Goal: Task Accomplishment & Management: Complete application form

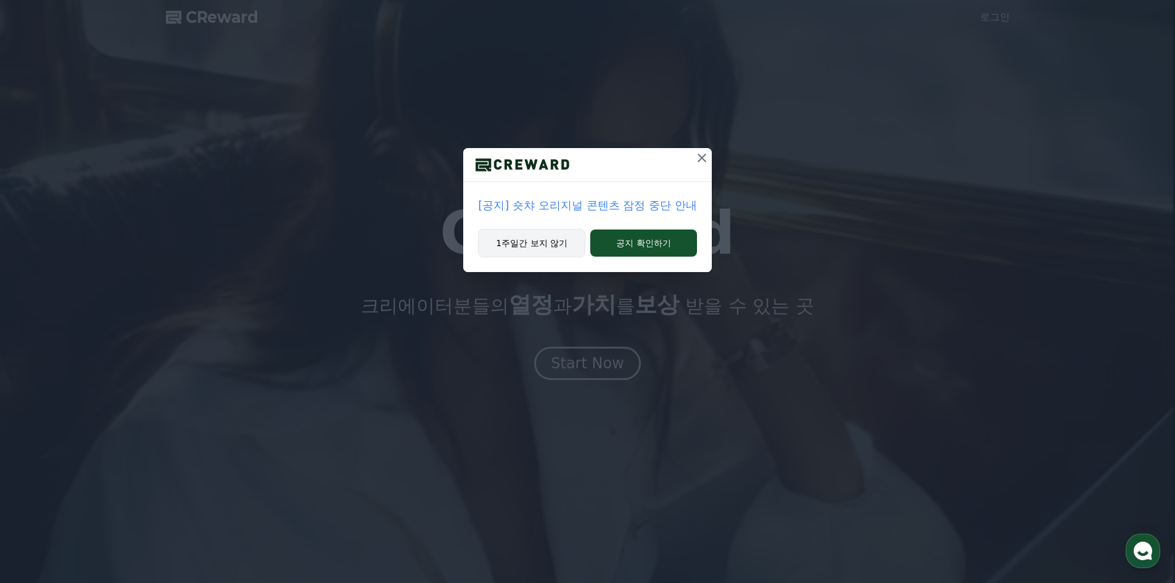
drag, startPoint x: 528, startPoint y: 247, endPoint x: 534, endPoint y: 257, distance: 12.0
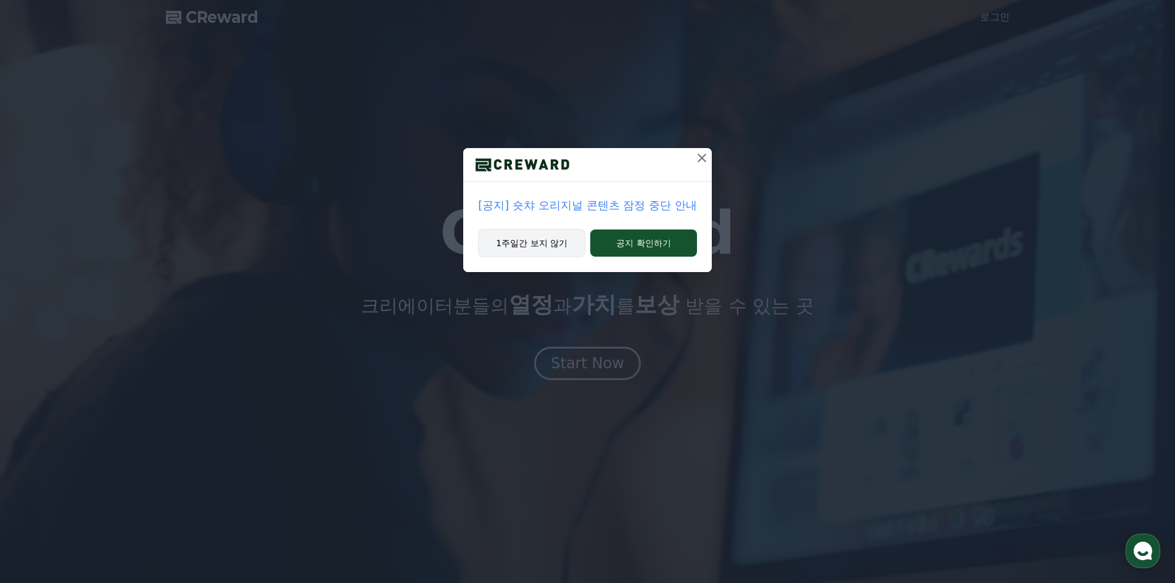
click at [527, 247] on button "1주일간 보지 않기" at bounding box center [531, 243] width 107 height 28
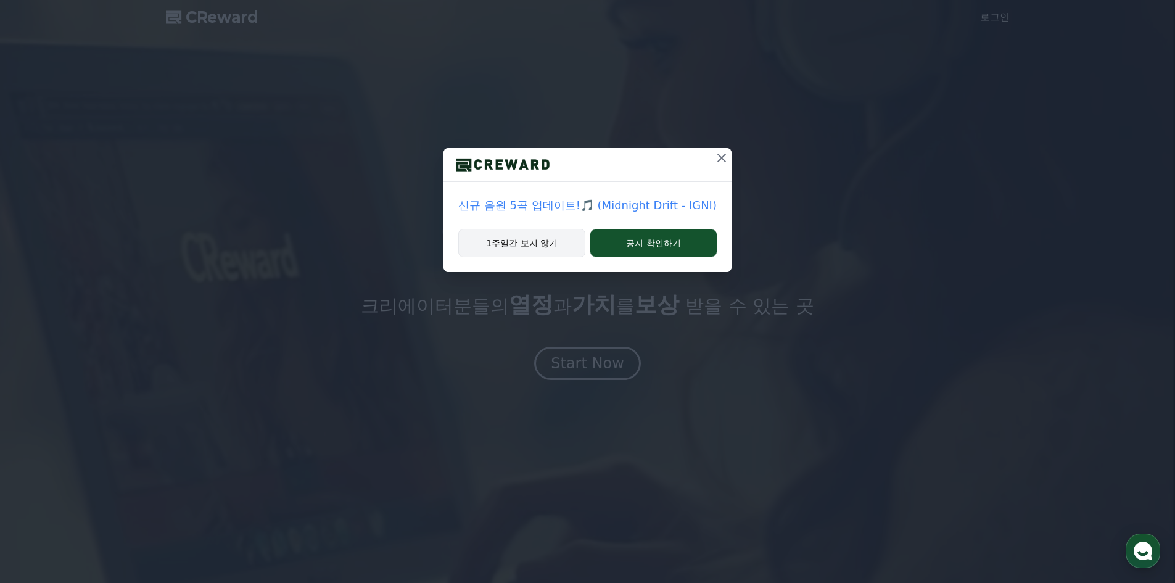
click at [512, 244] on button "1주일간 보지 않기" at bounding box center [521, 243] width 127 height 28
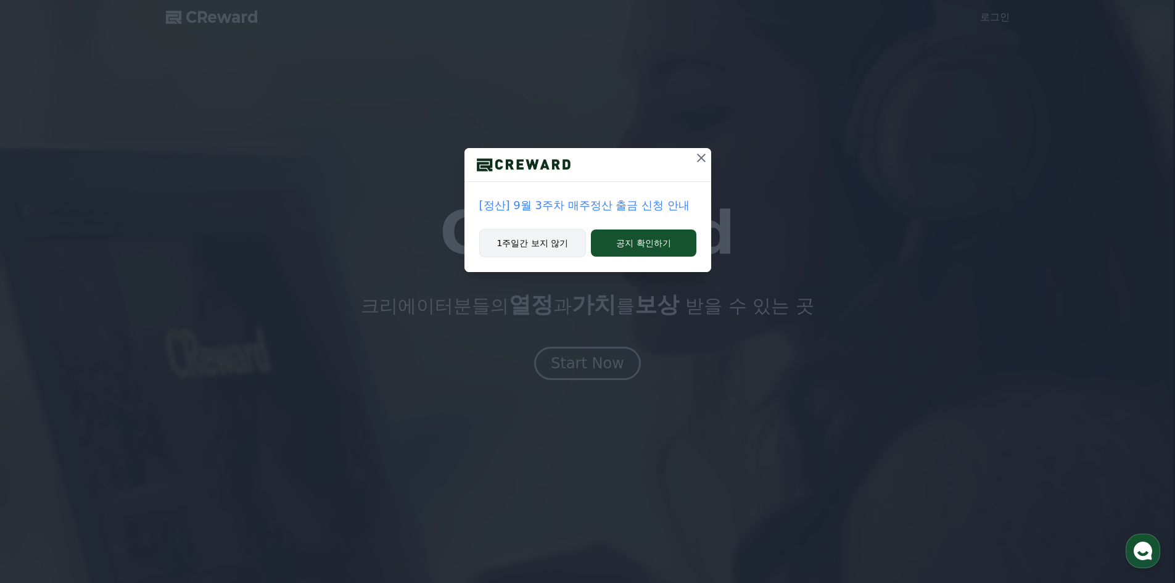
click at [526, 243] on button "1주일간 보지 않기" at bounding box center [532, 243] width 107 height 28
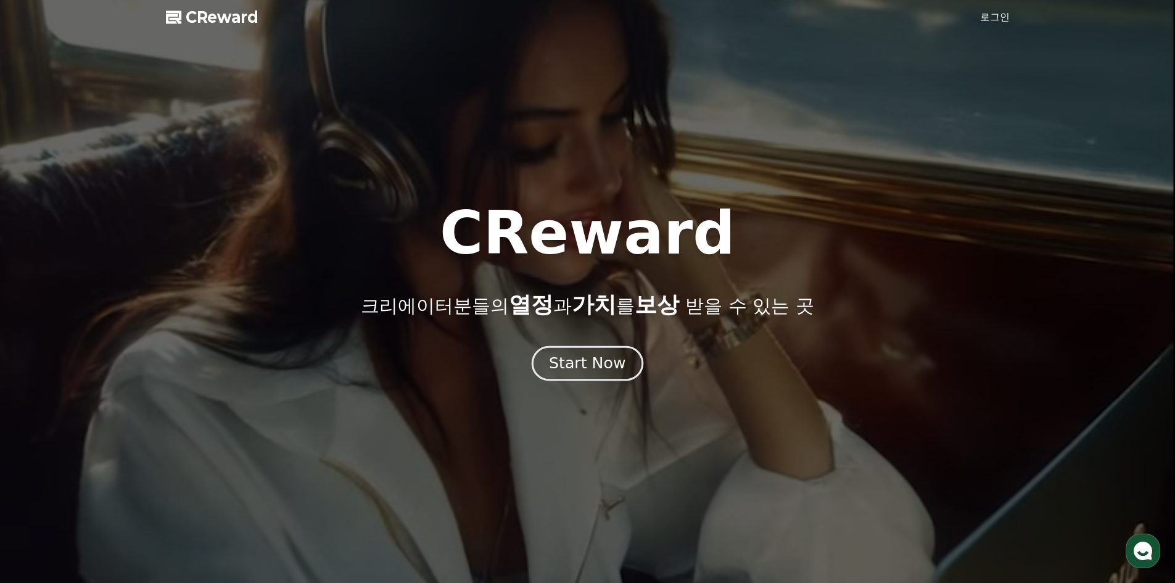
click at [592, 368] on div "Start Now" at bounding box center [587, 363] width 77 height 21
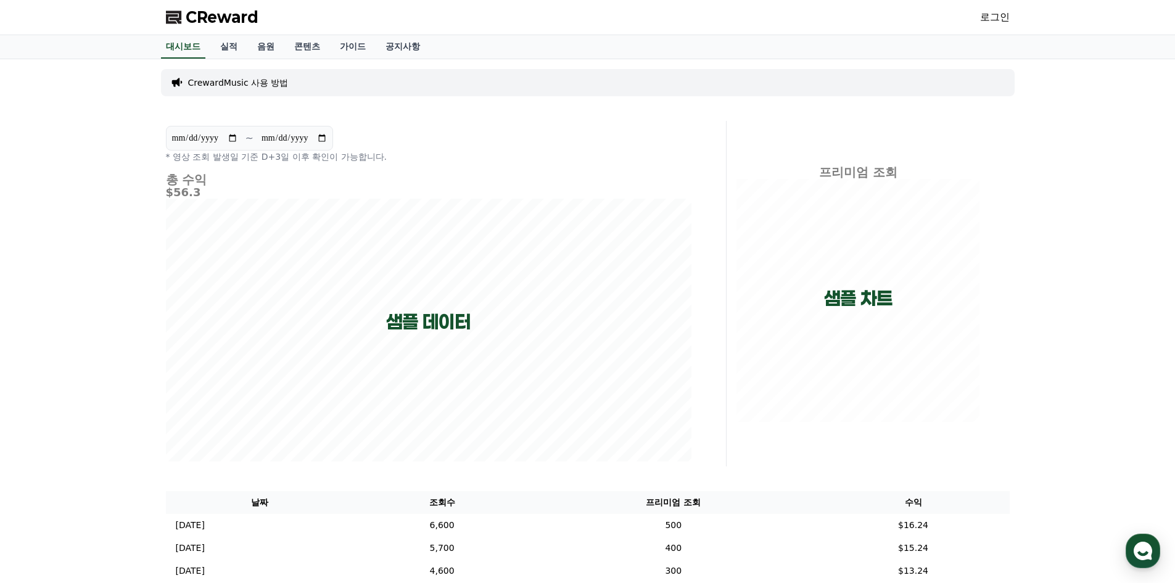
drag, startPoint x: 995, startPoint y: 15, endPoint x: 987, endPoint y: 31, distance: 17.1
click at [994, 15] on link "로그인" at bounding box center [995, 17] width 30 height 15
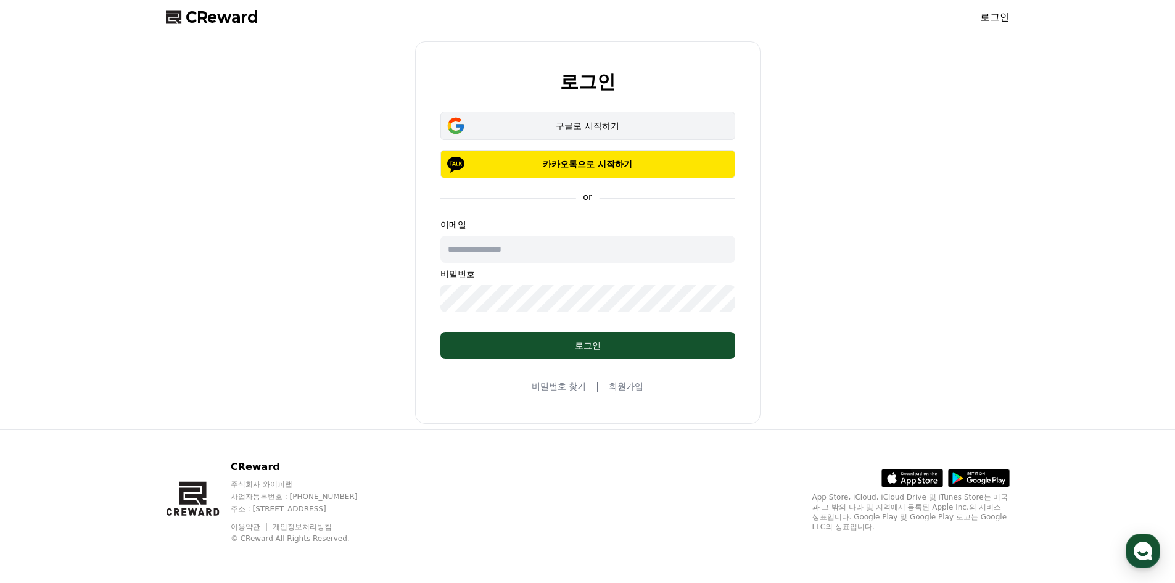
click at [578, 130] on div "구글로 시작하기" at bounding box center [587, 126] width 259 height 12
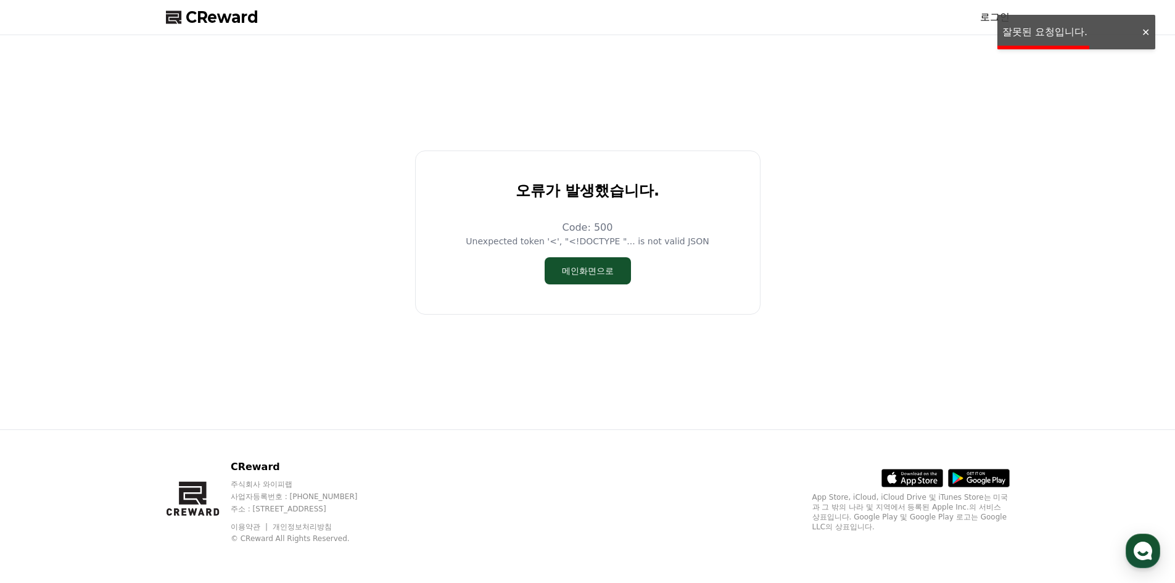
click at [1146, 27] on div at bounding box center [1146, 33] width 20 height 12
click at [994, 19] on link "로그인" at bounding box center [995, 17] width 30 height 15
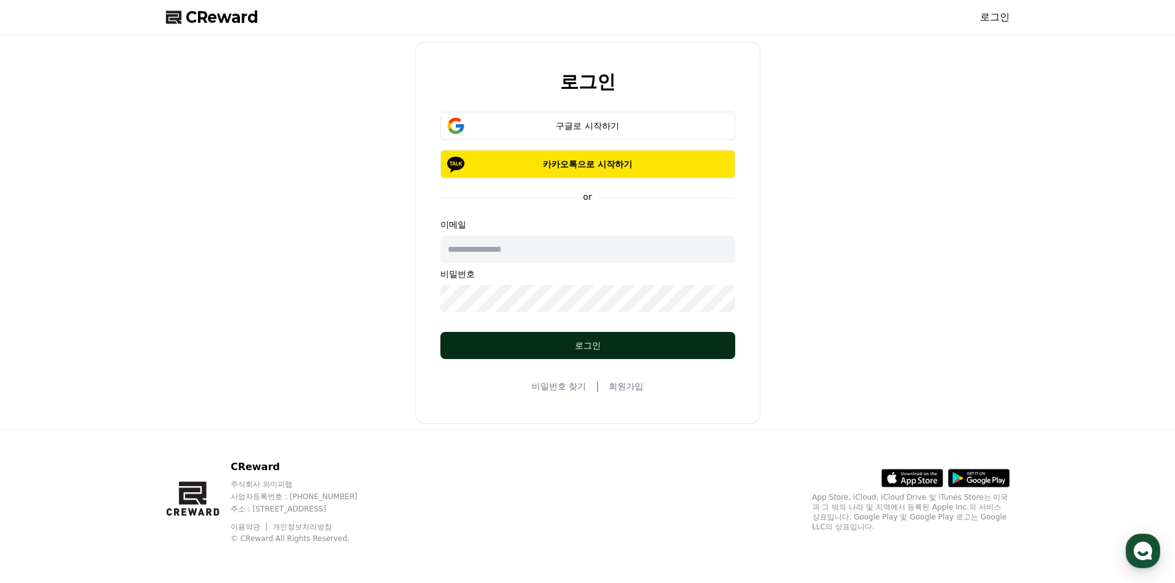
click at [591, 345] on div "로그인" at bounding box center [588, 345] width 246 height 12
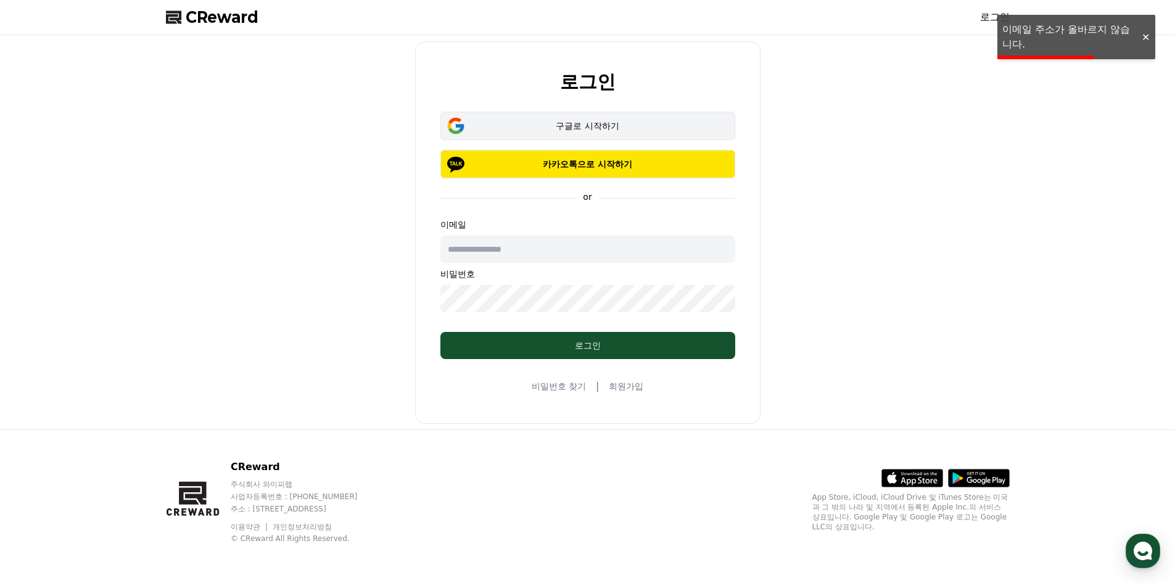
click at [584, 127] on div "구글로 시작하기" at bounding box center [587, 126] width 259 height 12
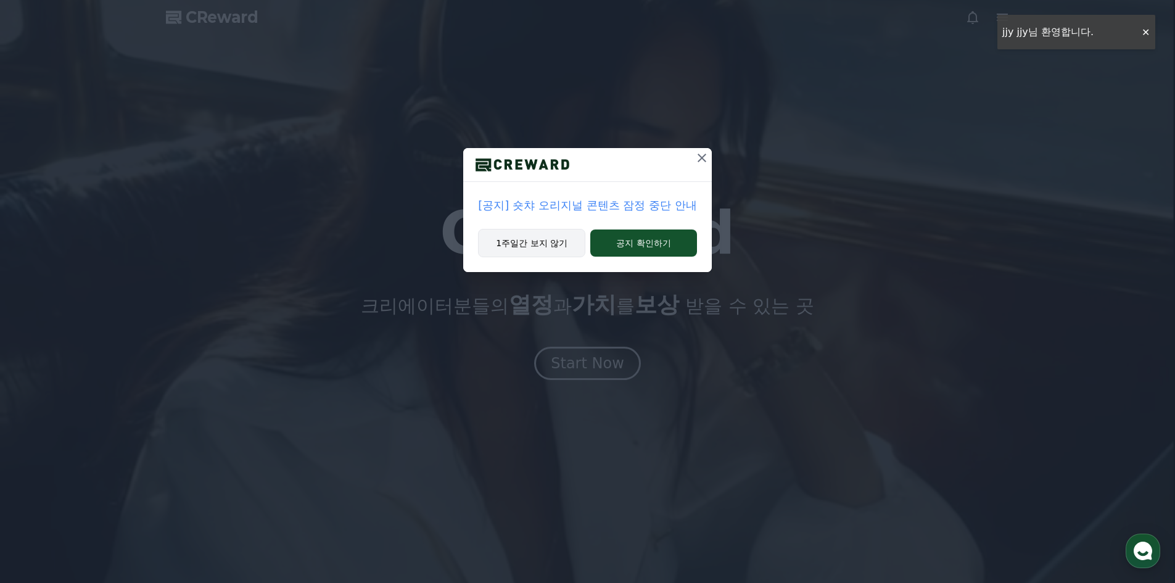
click at [517, 245] on button "1주일간 보지 않기" at bounding box center [531, 243] width 107 height 28
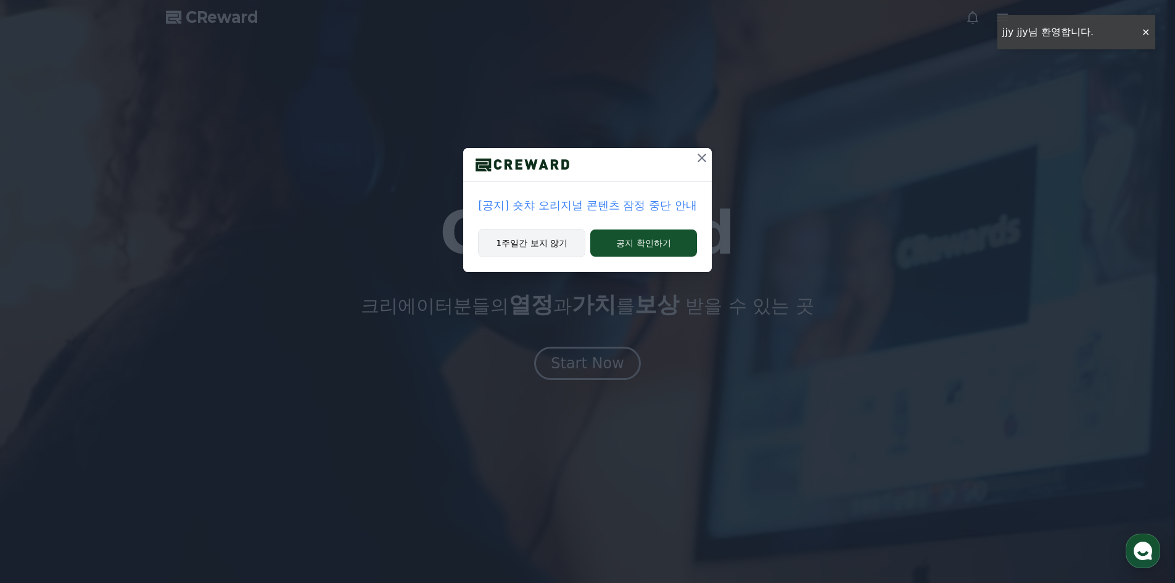
click at [517, 245] on button "1주일간 보지 않기" at bounding box center [531, 243] width 107 height 28
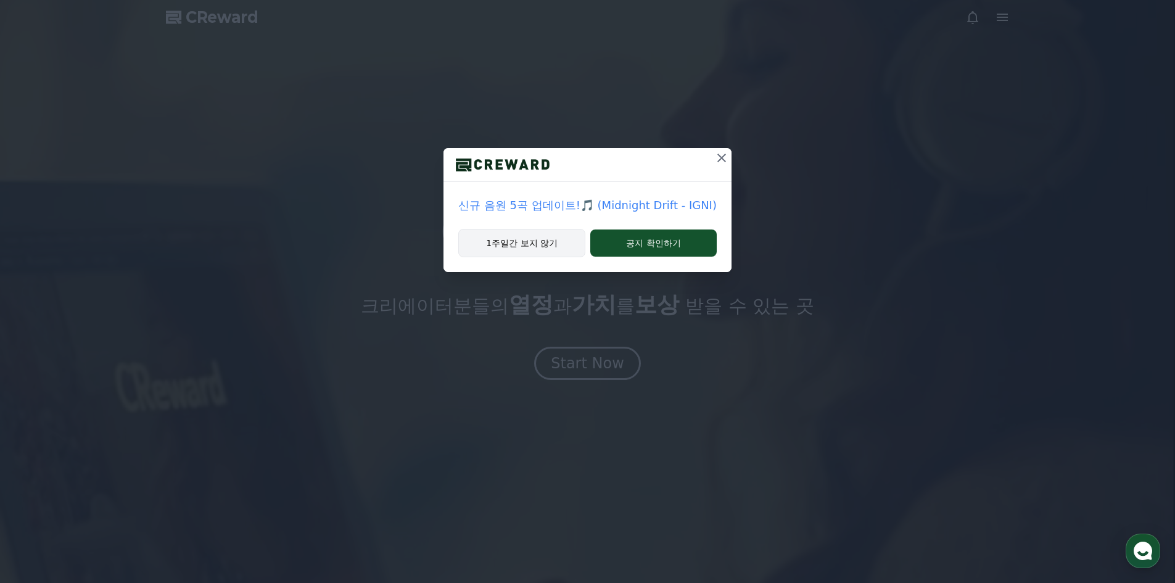
click at [518, 246] on button "1주일간 보지 않기" at bounding box center [521, 243] width 127 height 28
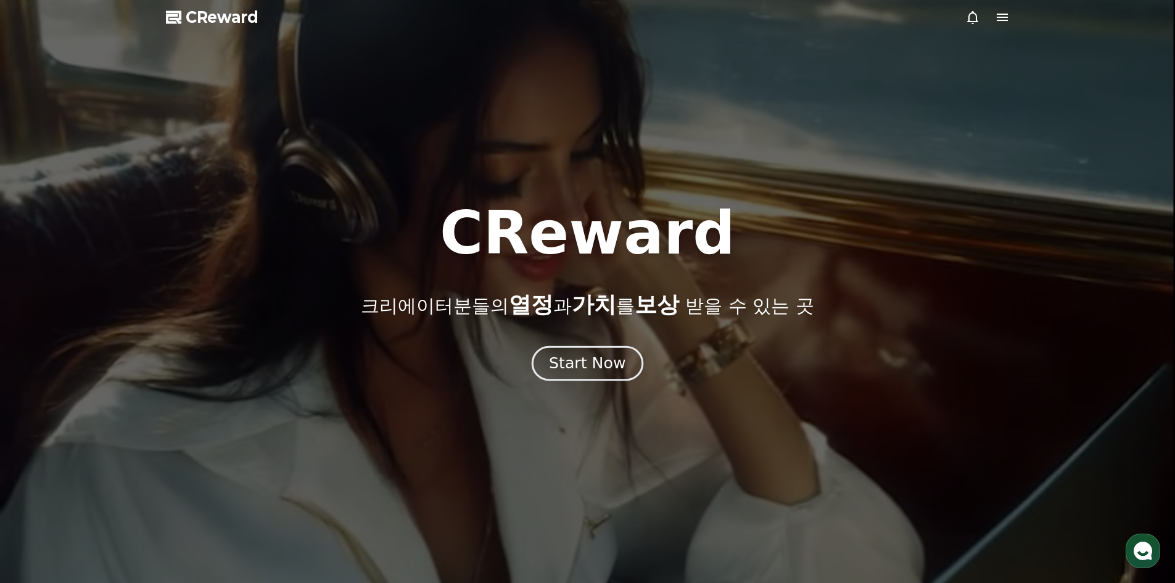
click at [592, 365] on div "Start Now" at bounding box center [587, 363] width 77 height 21
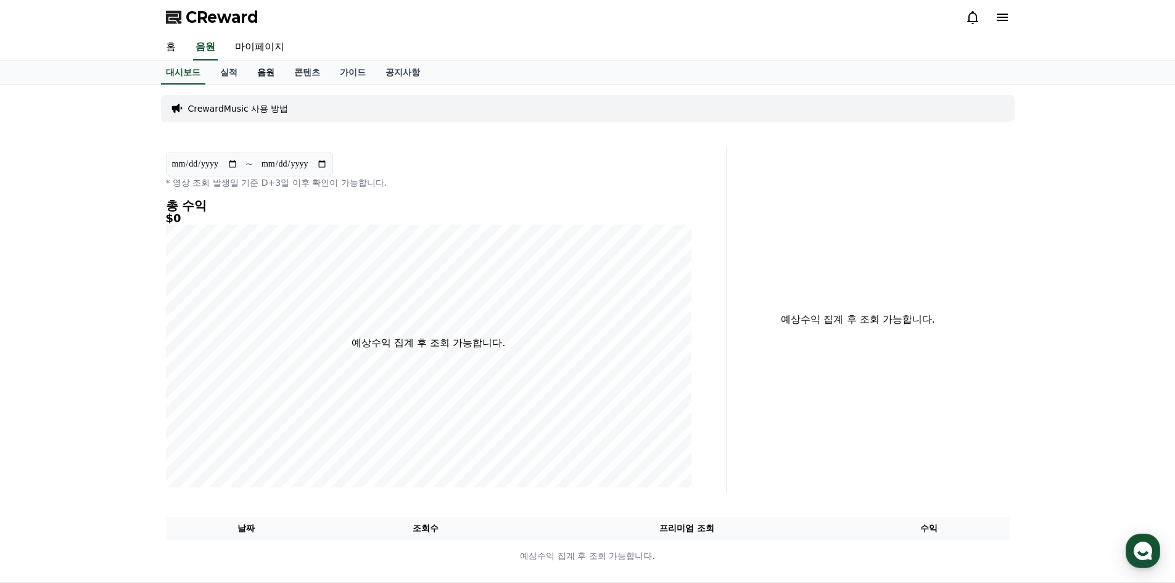
click at [263, 73] on link "음원" at bounding box center [265, 72] width 37 height 23
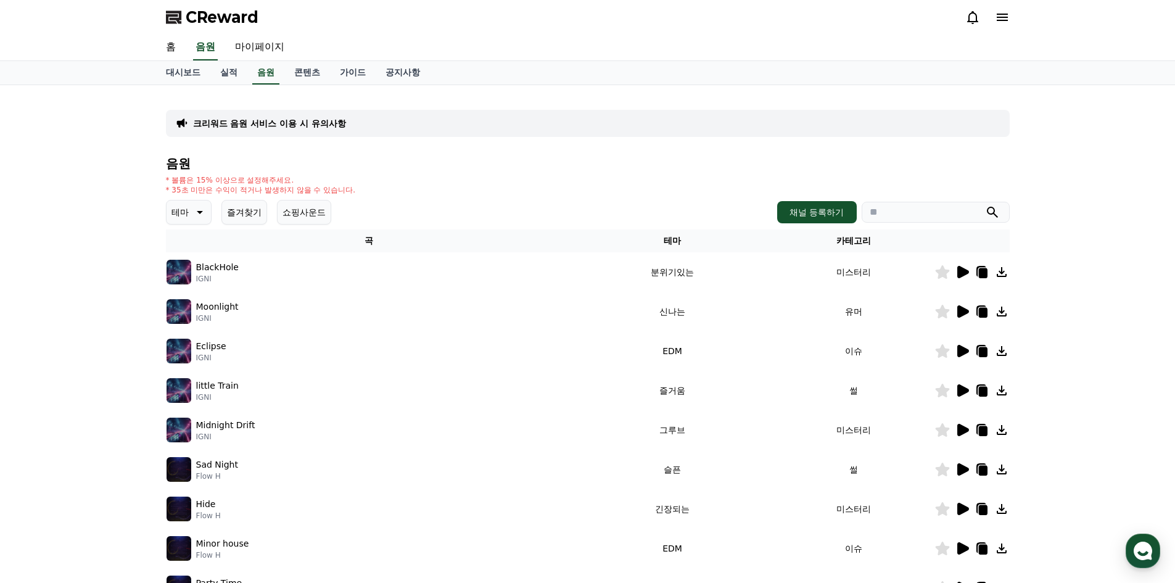
click at [958, 277] on icon at bounding box center [964, 272] width 12 height 12
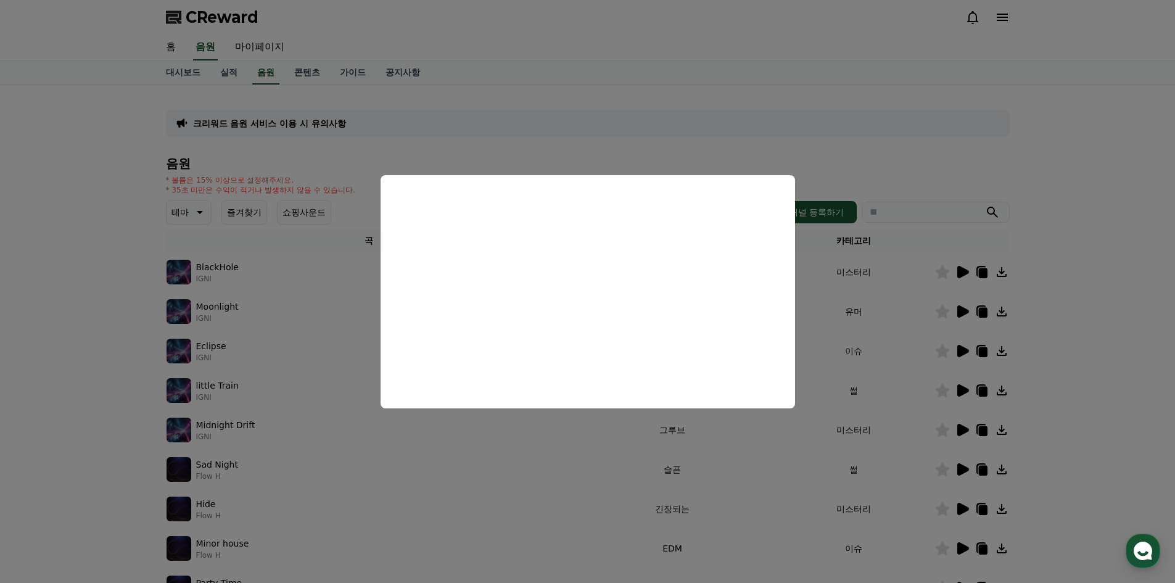
click at [313, 444] on button "close modal" at bounding box center [587, 291] width 1175 height 583
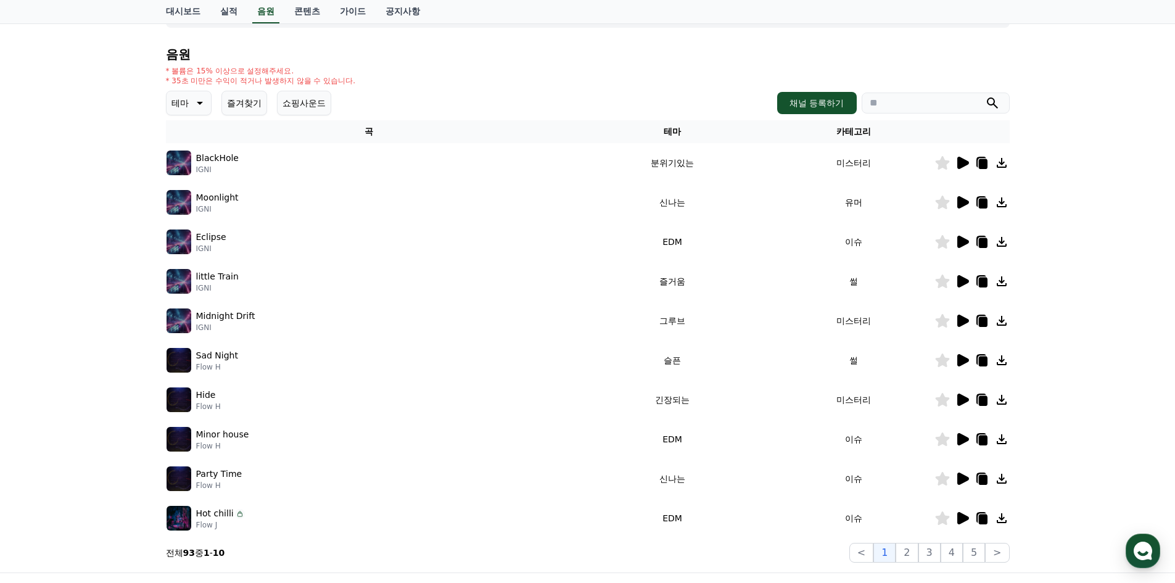
scroll to position [252, 0]
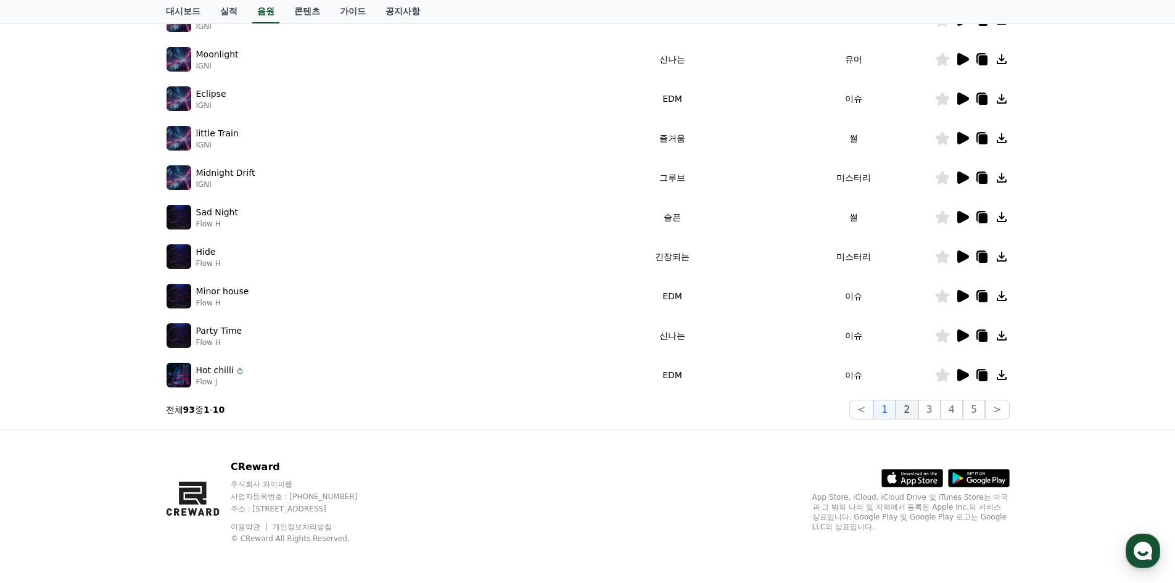
click at [908, 405] on button "2" at bounding box center [907, 410] width 22 height 20
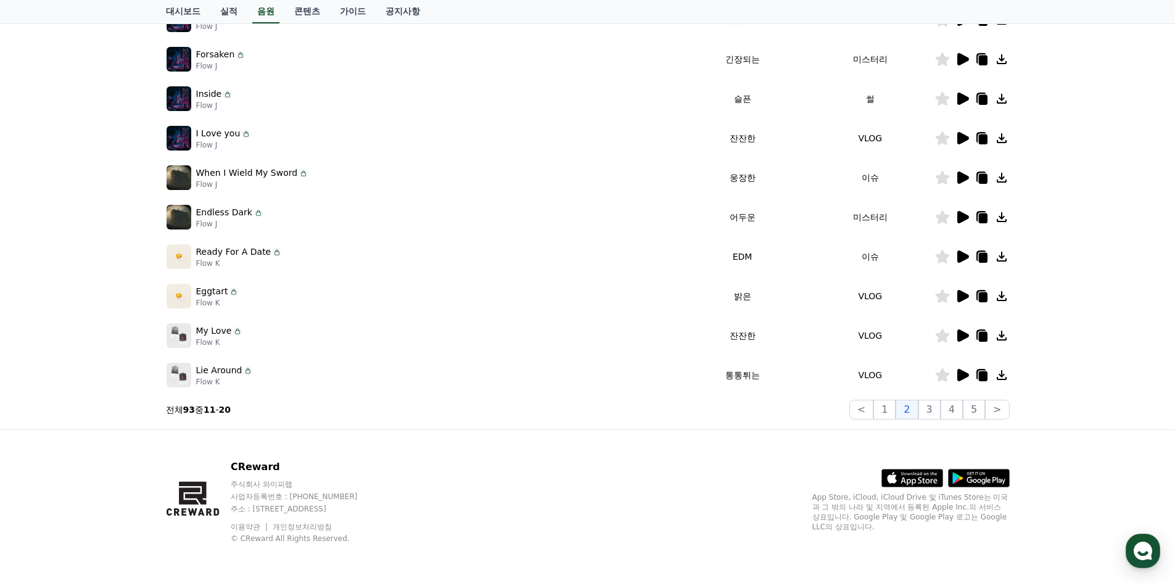
click at [959, 295] on icon at bounding box center [964, 296] width 12 height 12
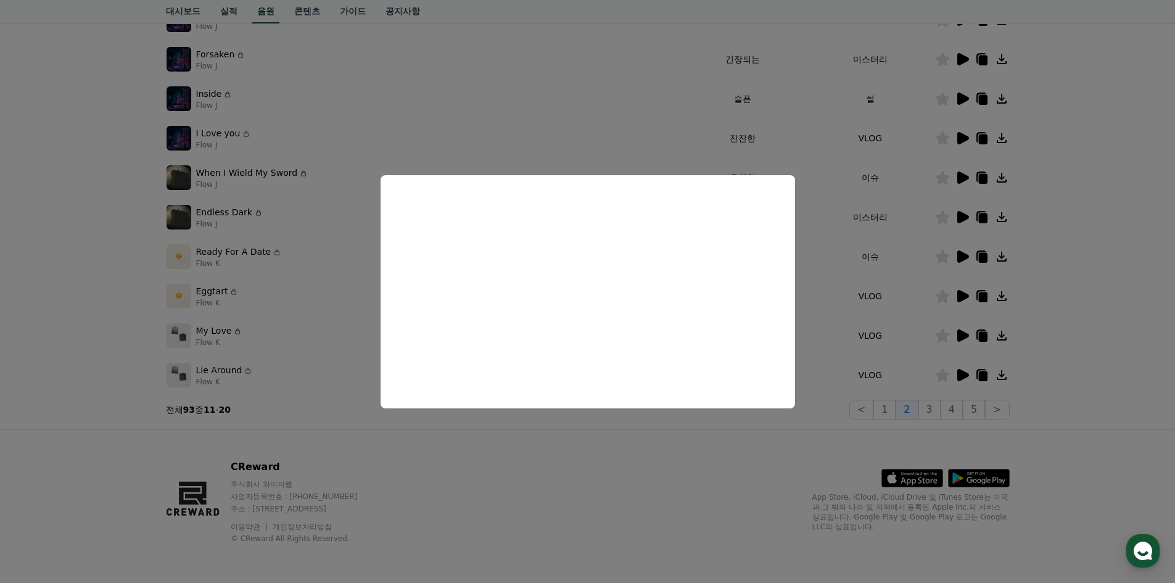
click at [865, 278] on button "close modal" at bounding box center [587, 291] width 1175 height 583
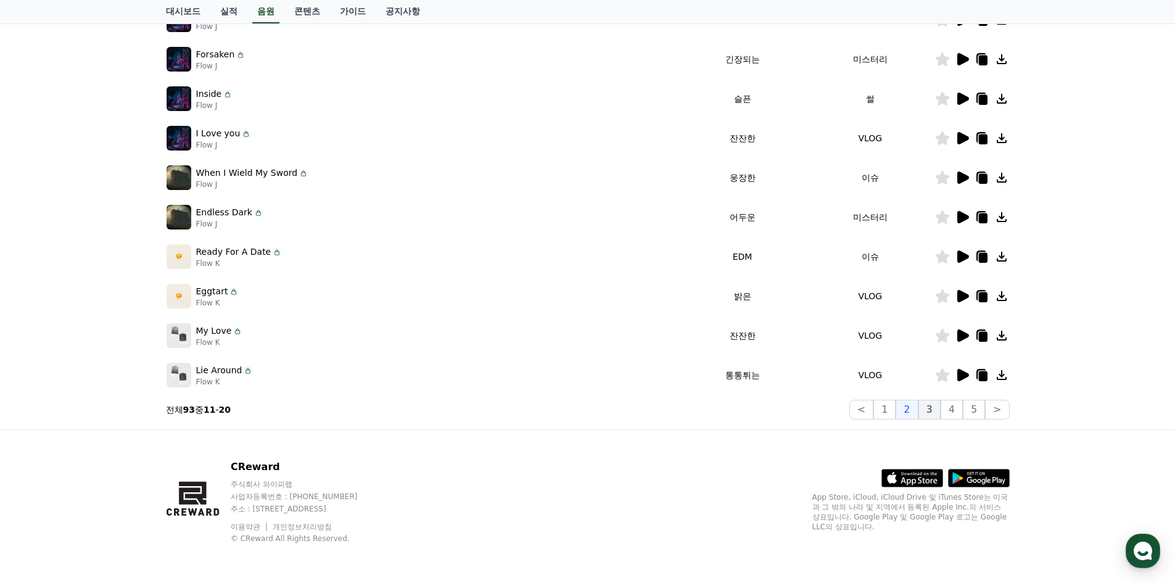
click at [935, 402] on button "3" at bounding box center [930, 410] width 22 height 20
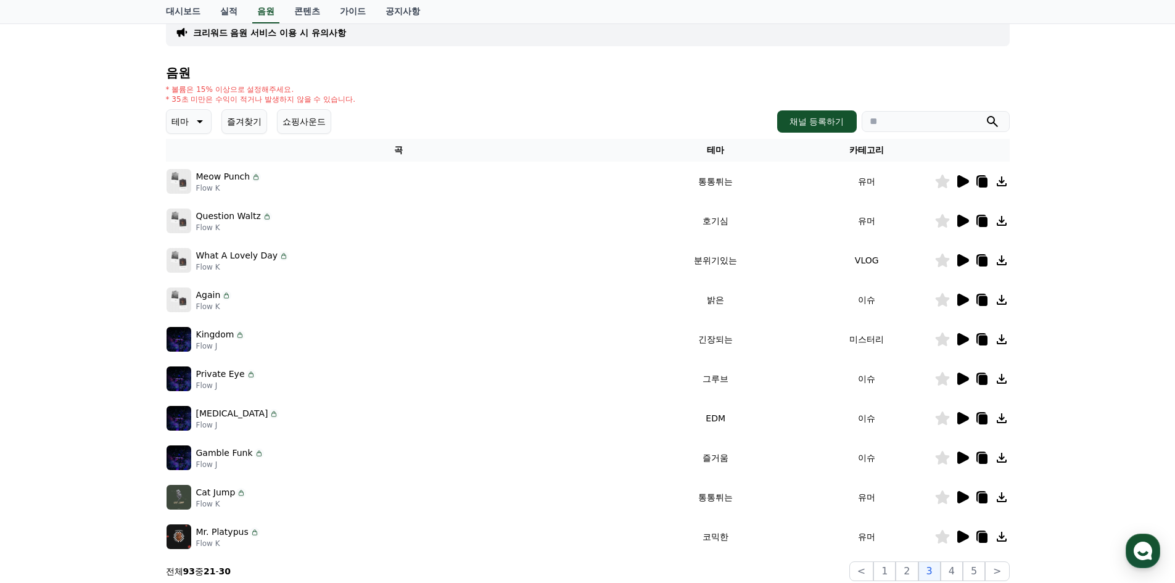
scroll to position [88, 0]
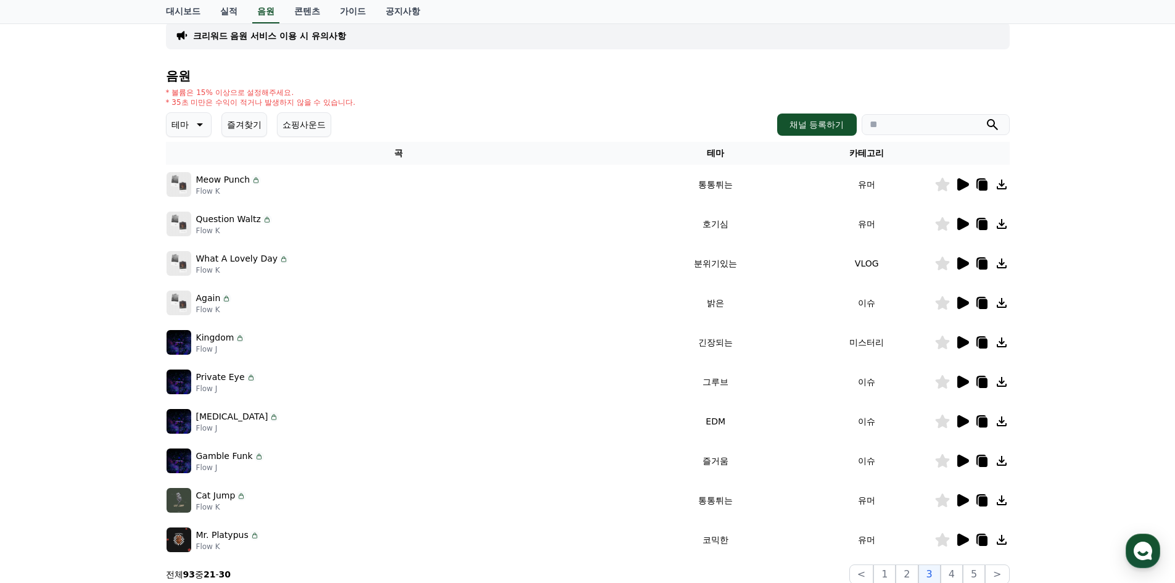
click at [959, 188] on icon at bounding box center [964, 184] width 12 height 12
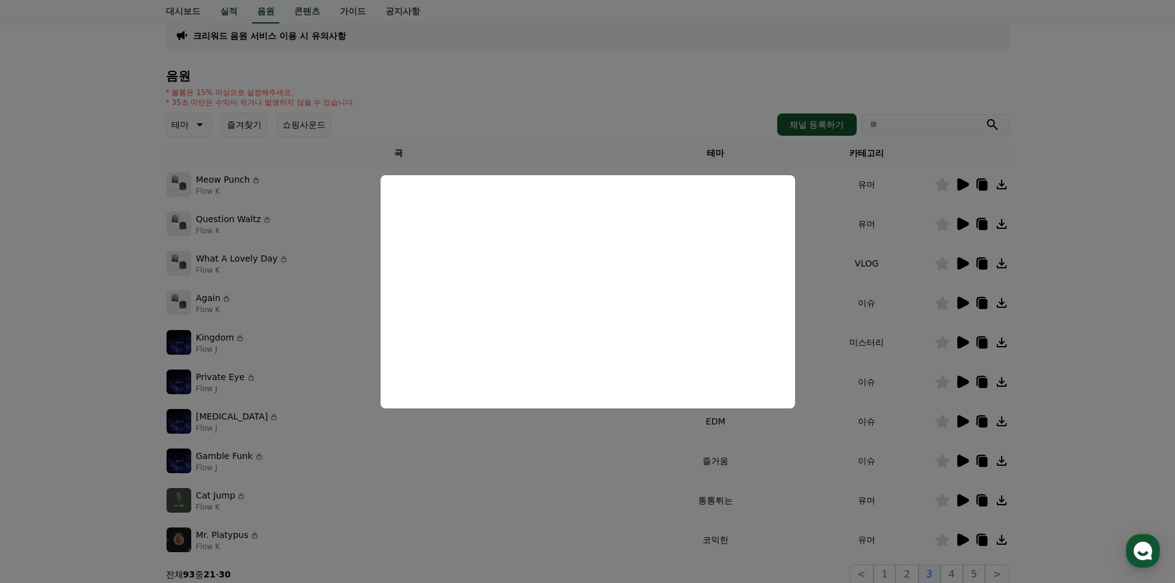
click at [333, 320] on button "close modal" at bounding box center [587, 291] width 1175 height 583
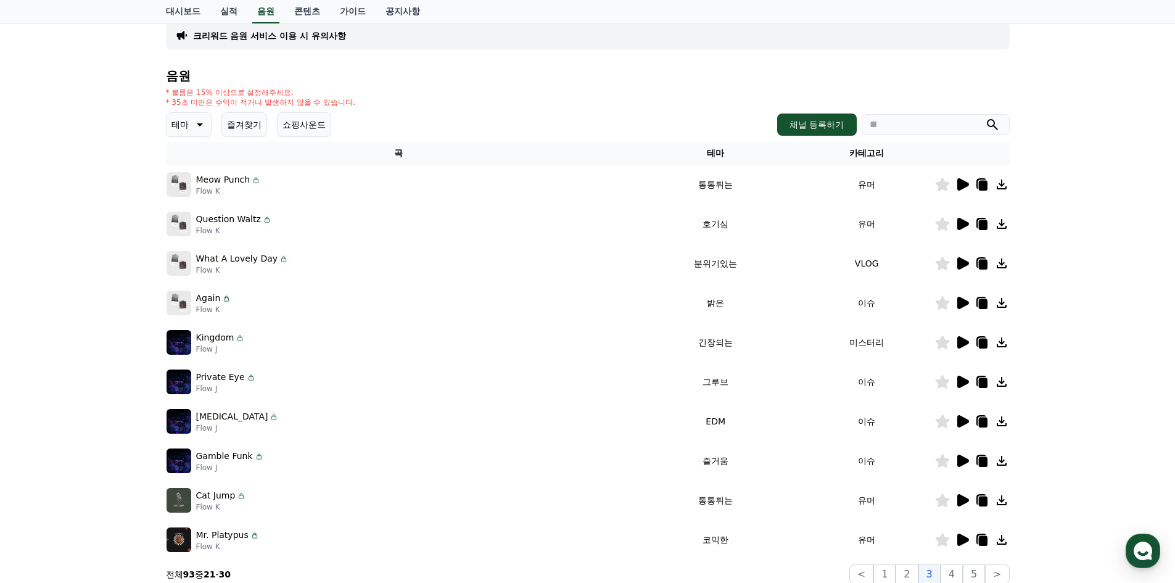
click at [1004, 185] on icon at bounding box center [1002, 184] width 15 height 15
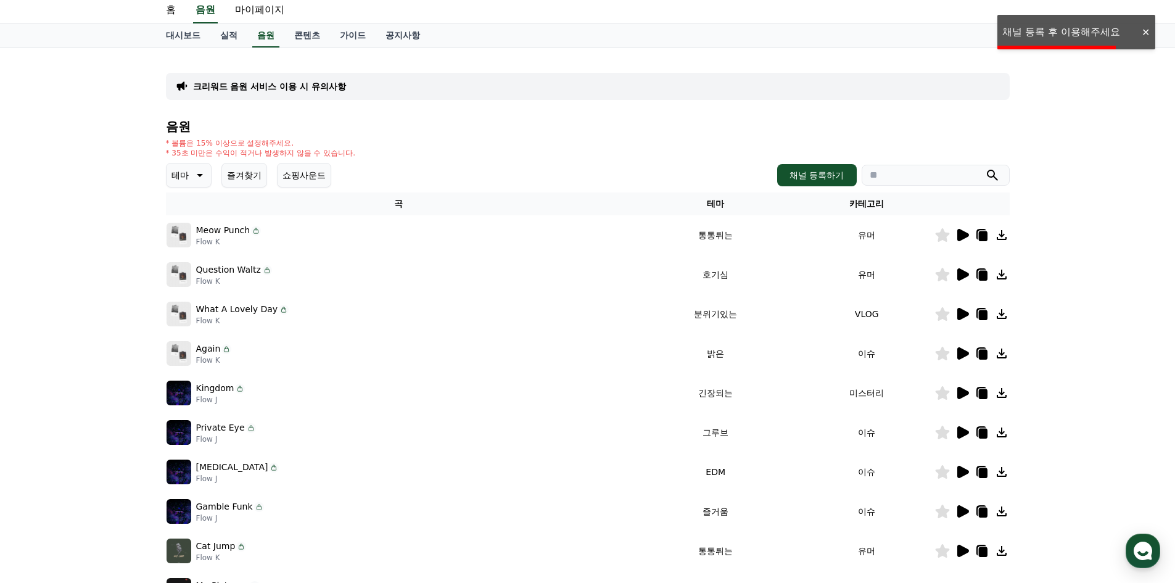
scroll to position [0, 0]
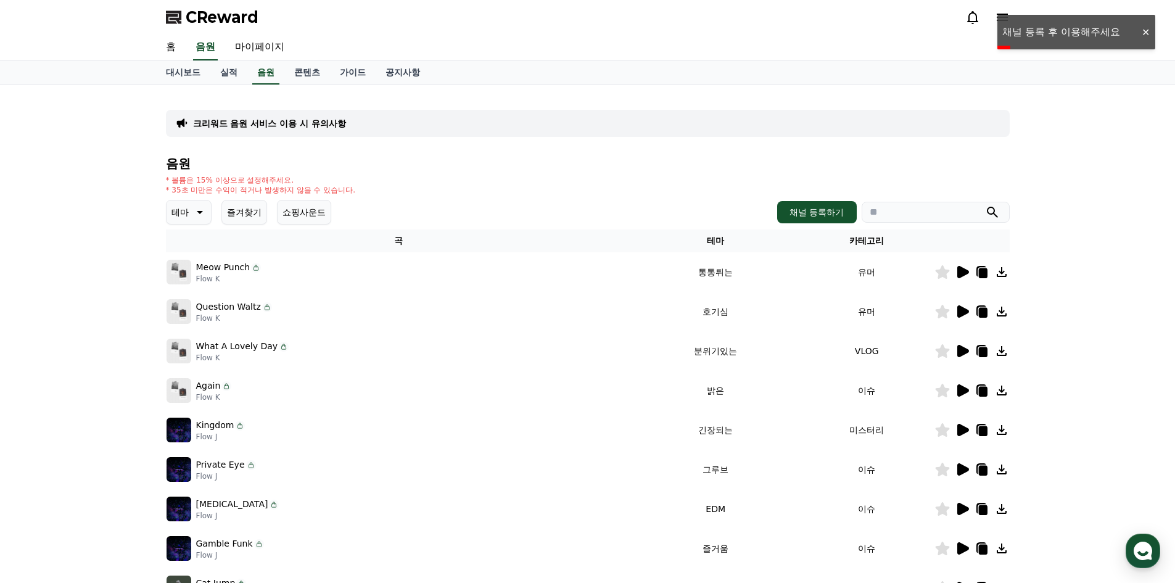
drag, startPoint x: 184, startPoint y: 183, endPoint x: 322, endPoint y: 185, distance: 137.6
click at [317, 183] on p "* 볼륨은 15% 이상으로 설정해주세요." at bounding box center [261, 180] width 190 height 10
drag, startPoint x: 346, startPoint y: 194, endPoint x: 178, endPoint y: 186, distance: 168.0
click at [178, 186] on div "음원 * 볼륨은 15% 이상으로 설정해주세요. * 35초 미만은 수익이 적거나 발생하지 않을 수 있습니다. 테마 즐겨찾기 쇼핑사운드 채널 등록…" at bounding box center [588, 414] width 844 height 515
click at [401, 191] on div "* 볼륨은 15% 이상으로 설정해주세요. * 35초 미만은 수익이 적거나 발생하지 않을 수 있습니다." at bounding box center [588, 185] width 844 height 20
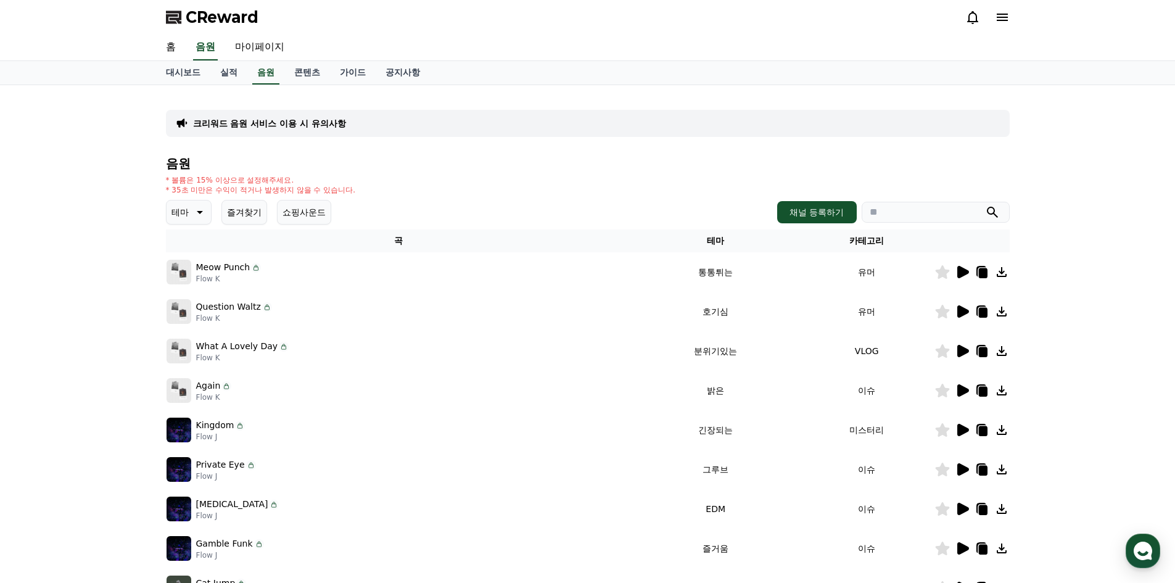
click at [606, 182] on div "* 볼륨은 15% 이상으로 설정해주세요. * 35초 미만은 수익이 적거나 발생하지 않을 수 있습니다." at bounding box center [588, 185] width 844 height 20
click at [812, 212] on button "채널 등록하기" at bounding box center [816, 212] width 79 height 22
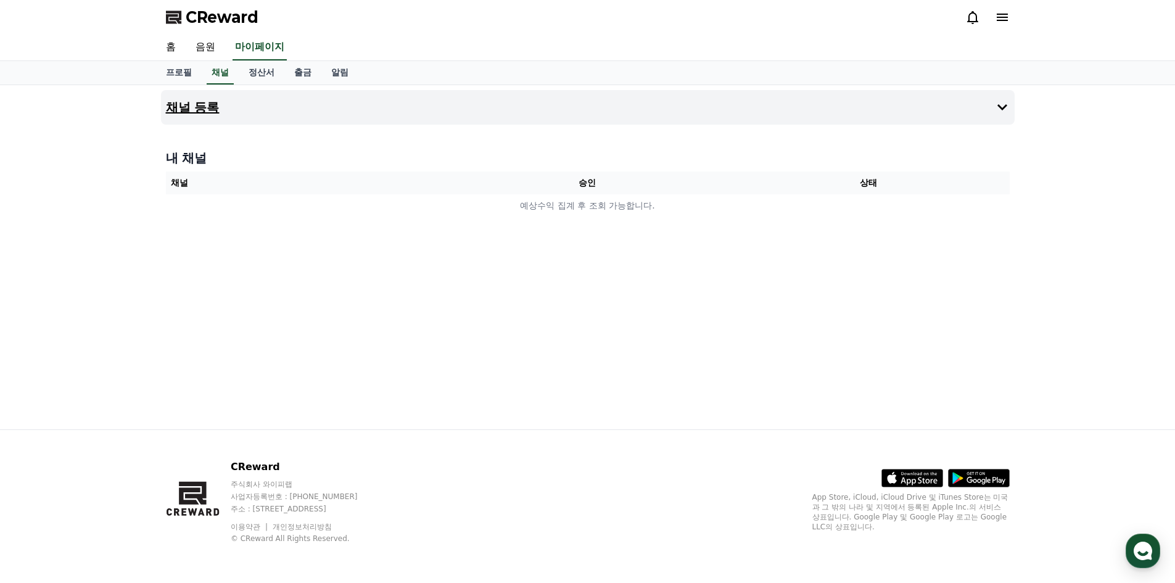
click at [357, 107] on button "채널 등록" at bounding box center [588, 107] width 854 height 35
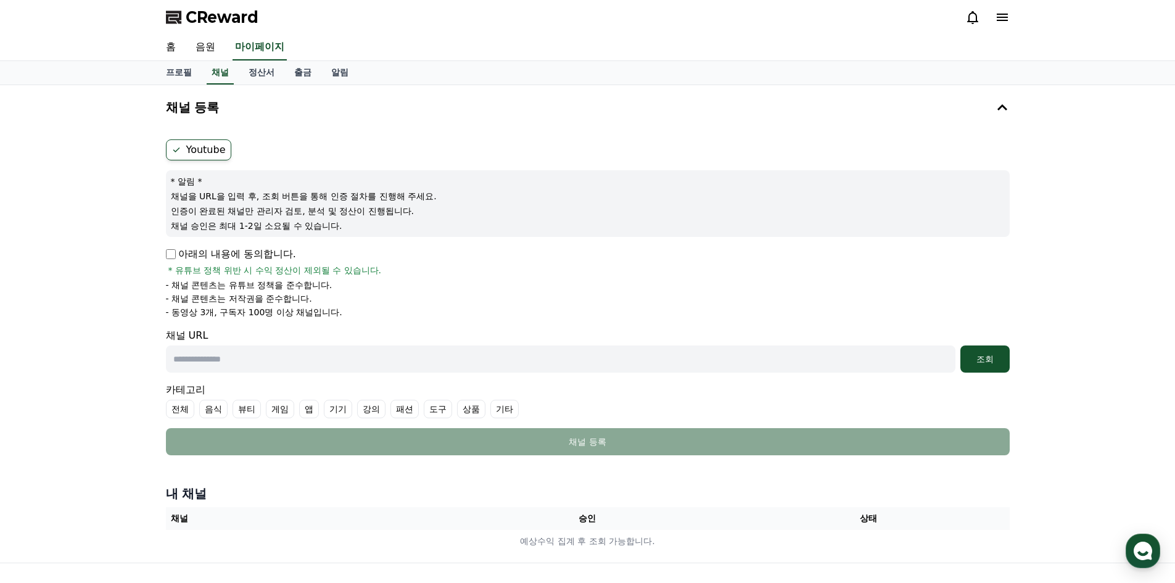
click at [201, 146] on label "Youtube" at bounding box center [198, 149] width 65 height 21
click at [166, 261] on p "아래의 내용에 동의합니다." at bounding box center [231, 254] width 130 height 15
drag, startPoint x: 181, startPoint y: 310, endPoint x: 359, endPoint y: 271, distance: 182.6
click at [358, 271] on div "아래의 내용에 동의합니다. * 유튜브 정책 위반 시 수익 정산이 제외될 수 있습니다. - 채널 콘텐츠는 유튜브 정책을 준수합니다. - 채널 콘…" at bounding box center [588, 283] width 844 height 72
click at [370, 310] on li "- 동영상 3개, 구독자 100명 이상 채널입니다." at bounding box center [588, 312] width 844 height 12
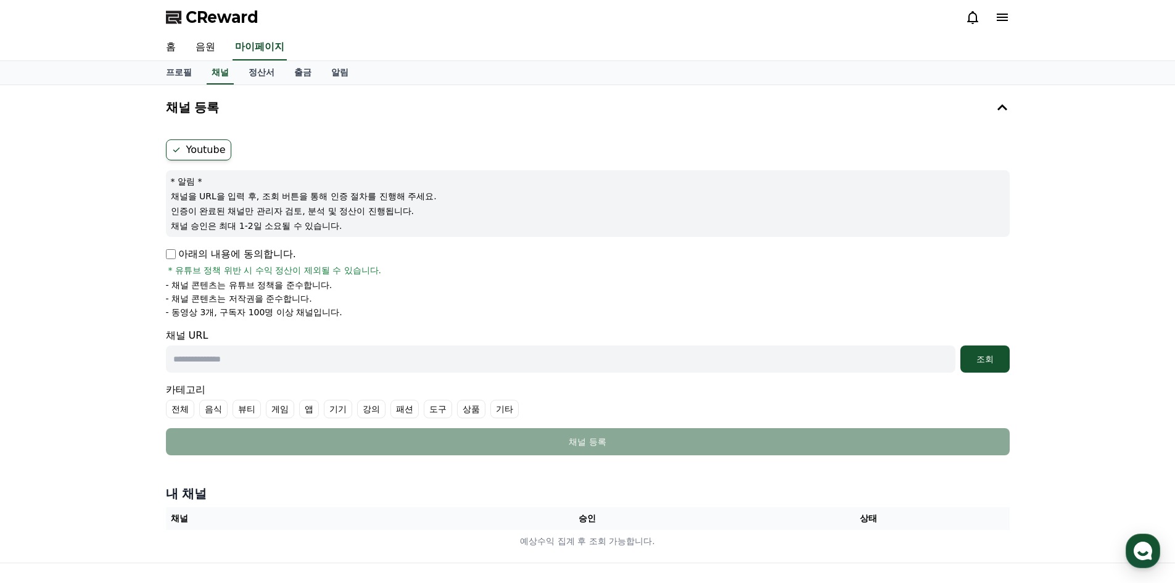
drag, startPoint x: 233, startPoint y: 278, endPoint x: 335, endPoint y: 322, distance: 110.8
click at [335, 322] on form "Youtube * 알림 * 채널을 URL을 입력 후, 조회 버튼을 통해 인증 절차를 진행해 주세요. 인증이 완료된 채널만 관리자 검토, 분석 …" at bounding box center [588, 297] width 844 height 316
click at [352, 307] on li "- 동영상 3개, 구독자 100명 이상 채널입니다." at bounding box center [588, 312] width 844 height 12
click at [391, 365] on input "text" at bounding box center [561, 359] width 790 height 27
paste input "**********"
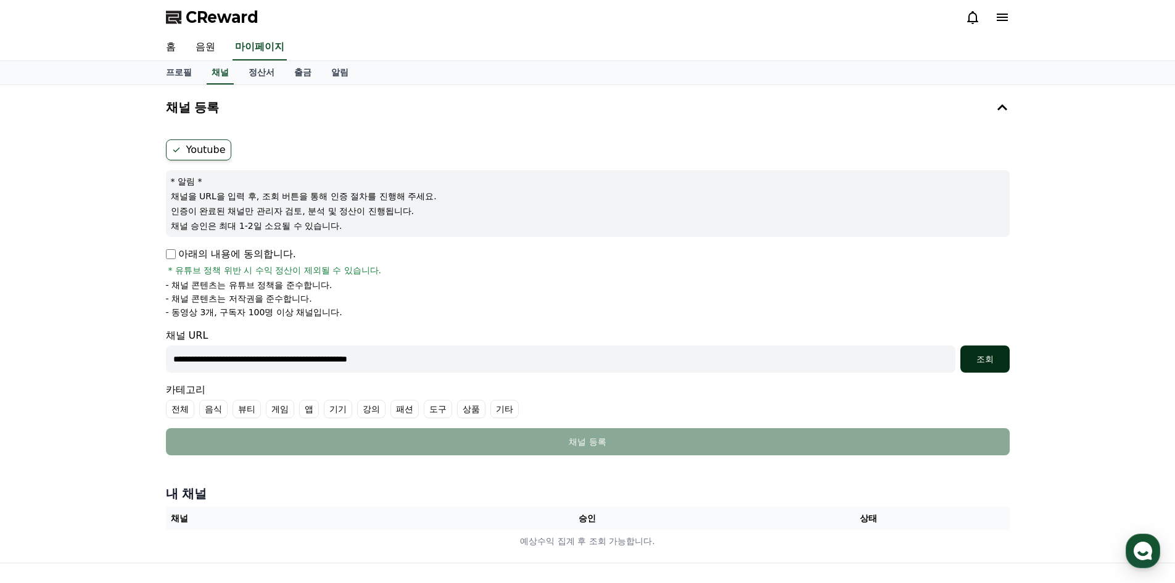
type input "**********"
click at [988, 358] on div "조회" at bounding box center [985, 359] width 39 height 12
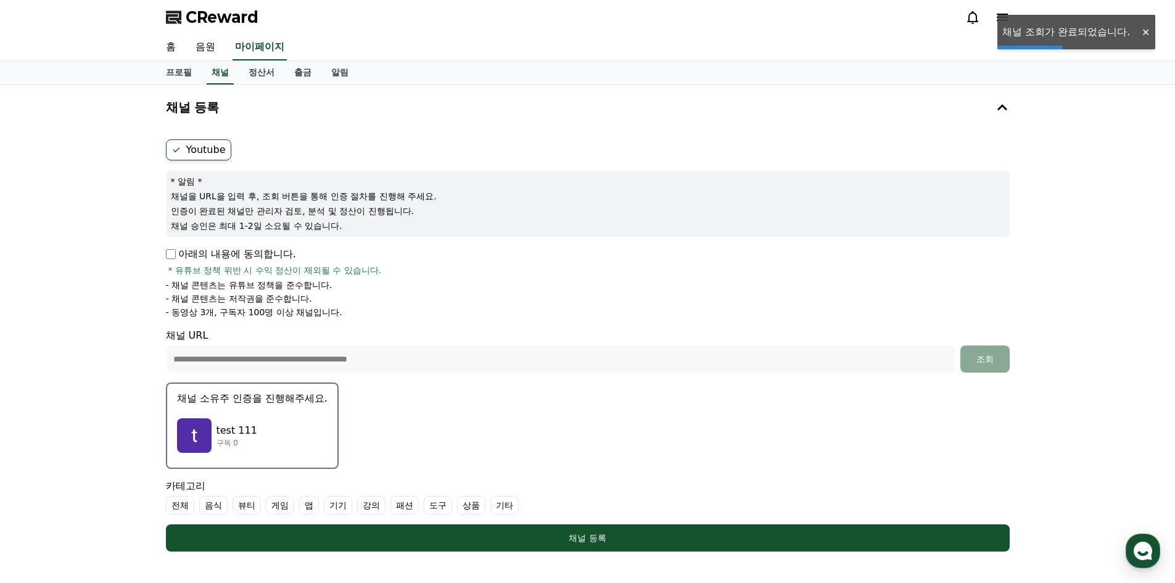
click at [561, 426] on form "**********" at bounding box center [588, 345] width 844 height 412
click at [271, 434] on div "test 111 구독 0" at bounding box center [252, 435] width 151 height 49
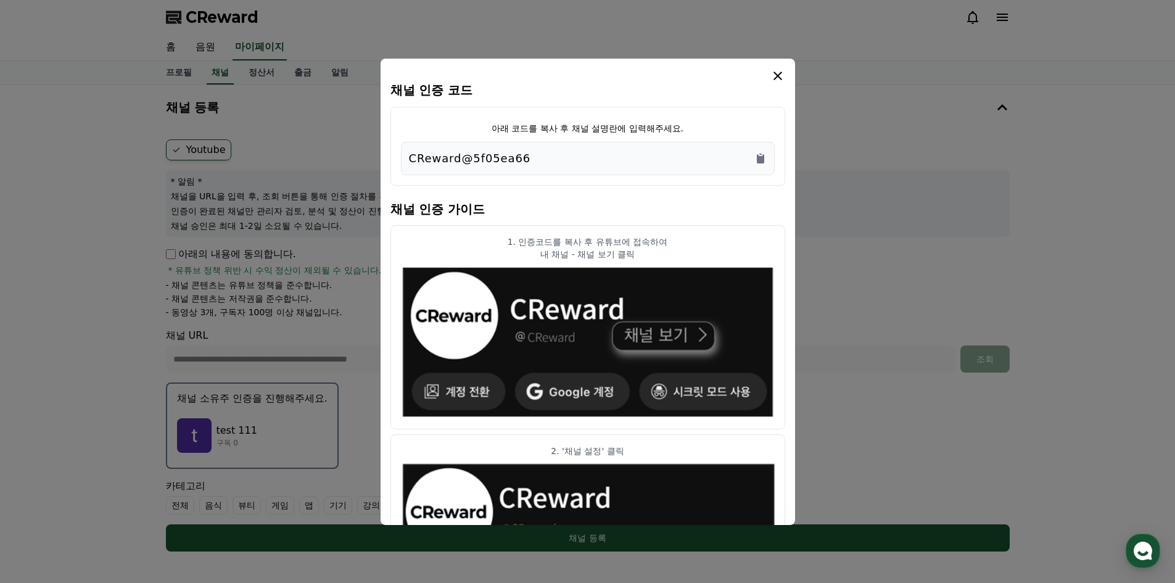
click at [518, 157] on div "CReward@5f05ea66" at bounding box center [588, 158] width 358 height 17
click at [770, 157] on div "CReward@5f05ea66" at bounding box center [588, 158] width 374 height 33
click at [763, 160] on icon "Copy to clipboard" at bounding box center [760, 158] width 7 height 9
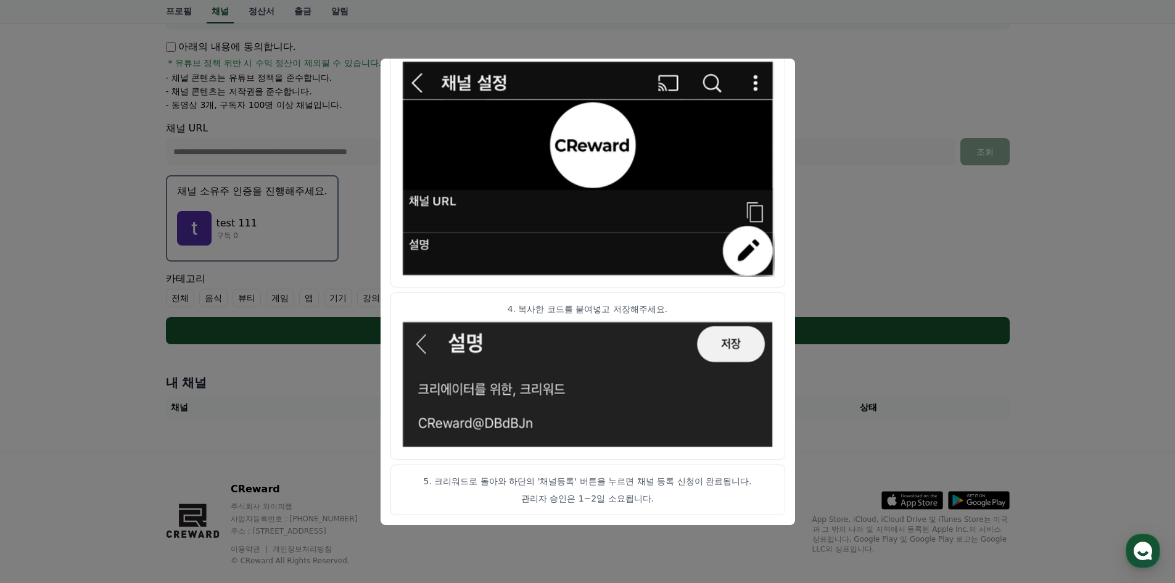
scroll to position [230, 0]
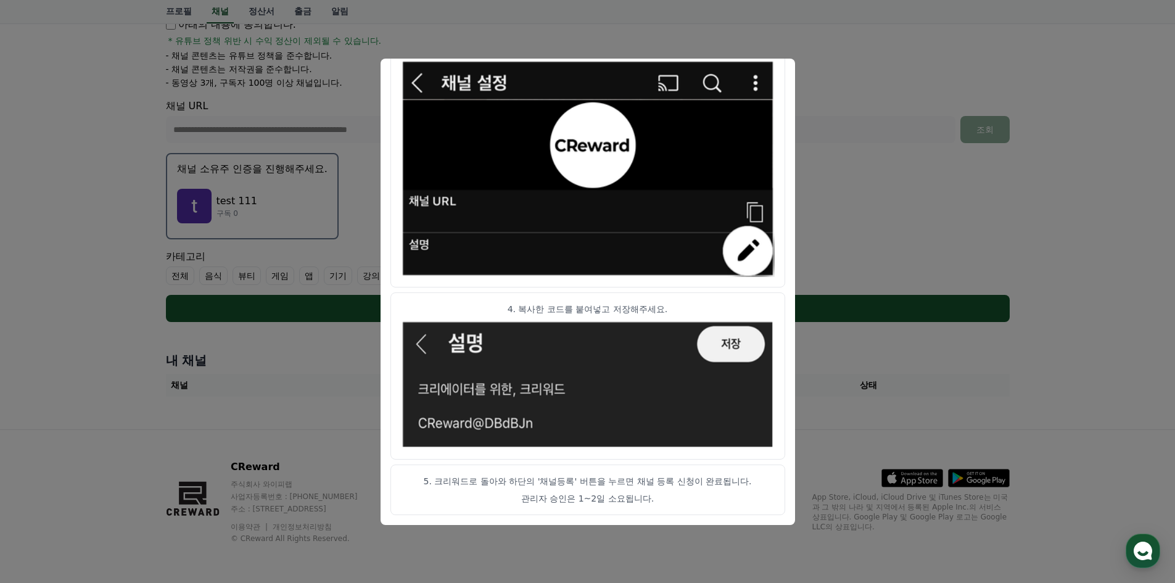
click at [911, 157] on button "close modal" at bounding box center [587, 291] width 1175 height 583
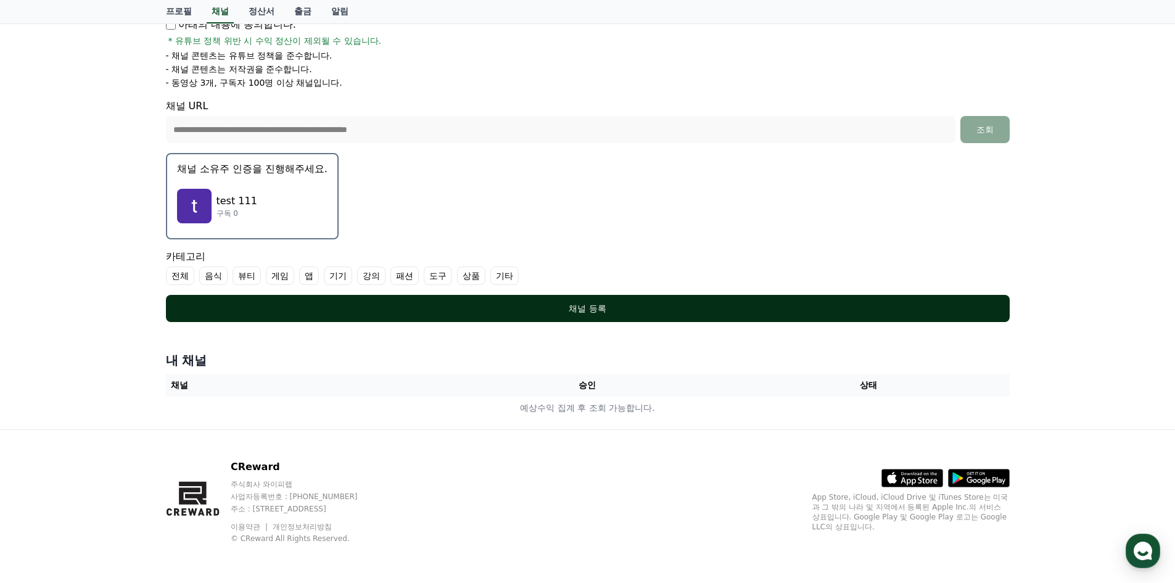
click at [620, 312] on div "채널 등록" at bounding box center [588, 308] width 795 height 12
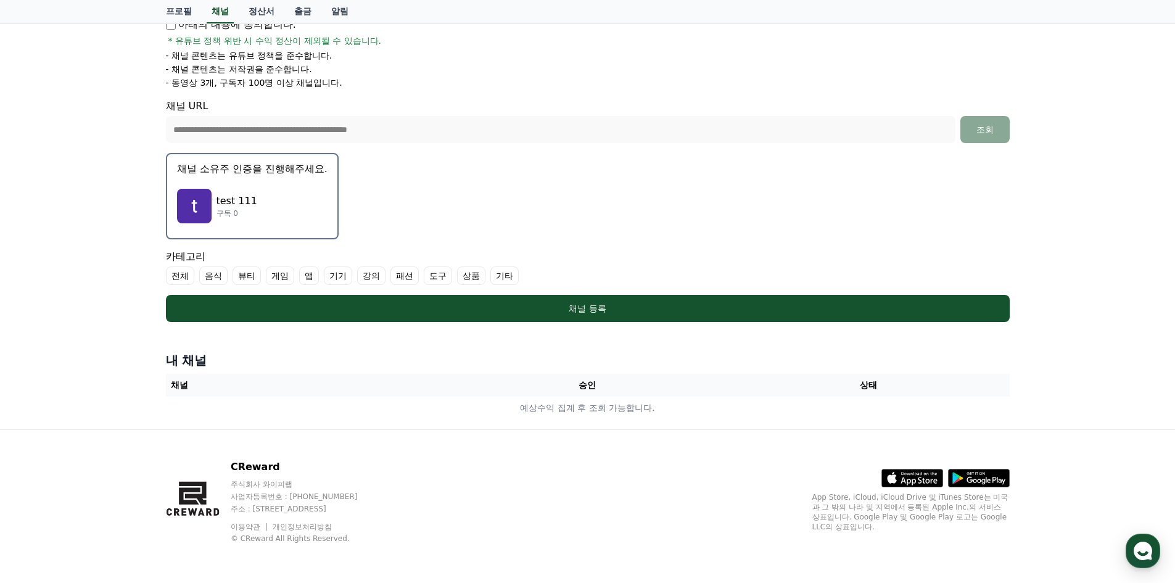
click at [501, 277] on label "기타" at bounding box center [505, 276] width 28 height 19
click at [182, 278] on label "전체" at bounding box center [180, 276] width 28 height 19
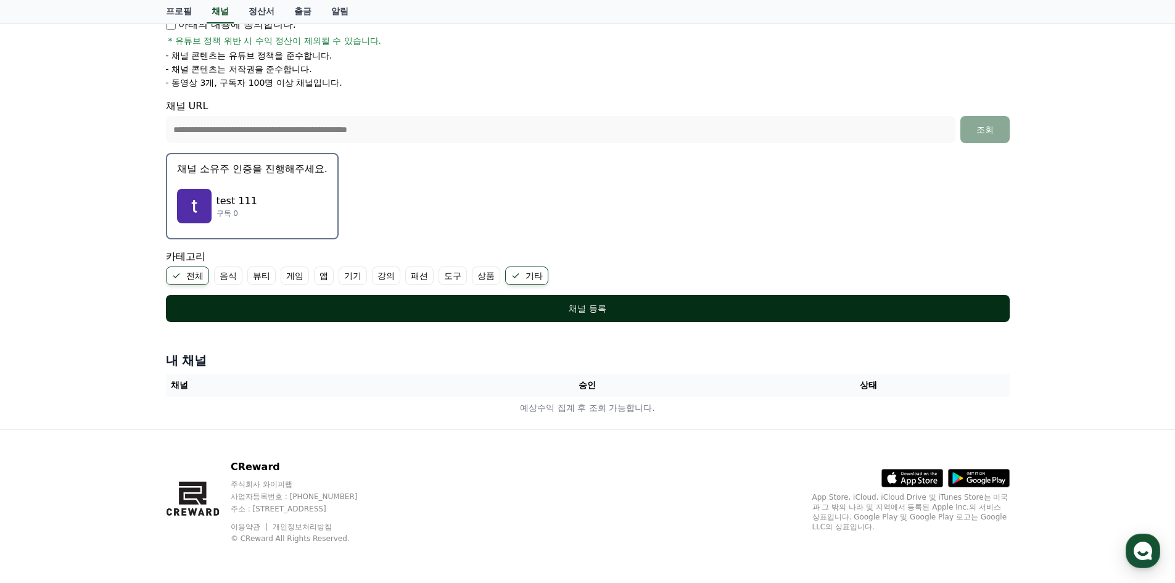
click at [513, 318] on button "채널 등록" at bounding box center [588, 308] width 844 height 27
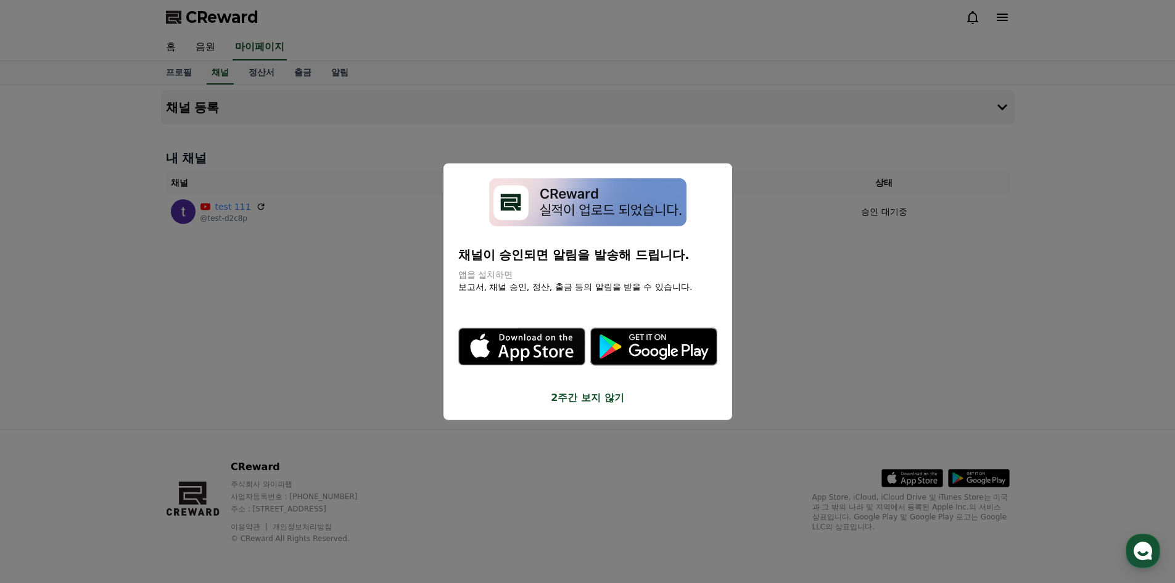
click at [573, 402] on button "2주간 보지 않기" at bounding box center [587, 398] width 259 height 15
